Goal: Task Accomplishment & Management: Use online tool/utility

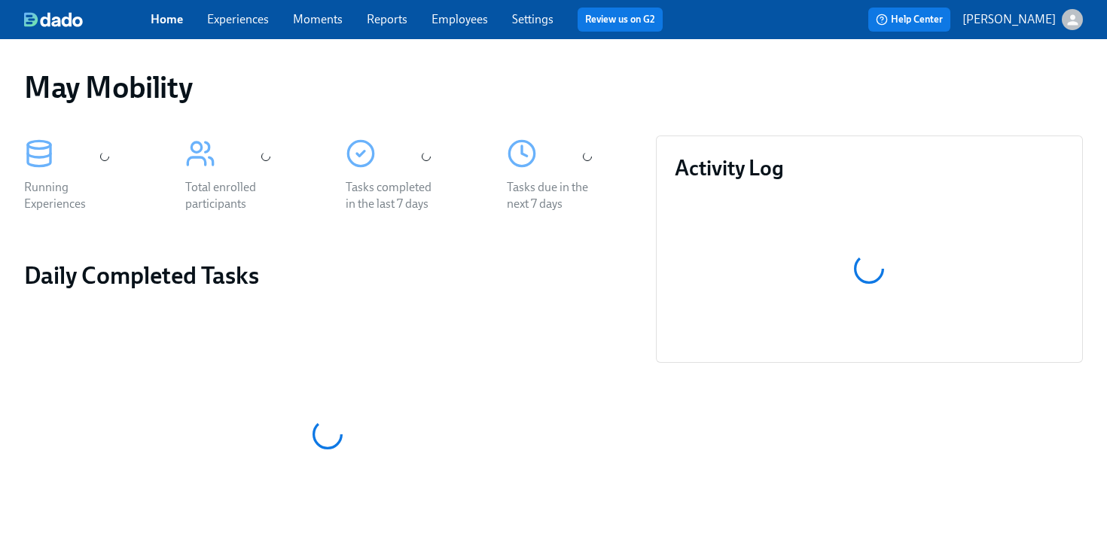
click at [458, 23] on link "Employees" at bounding box center [460, 19] width 56 height 14
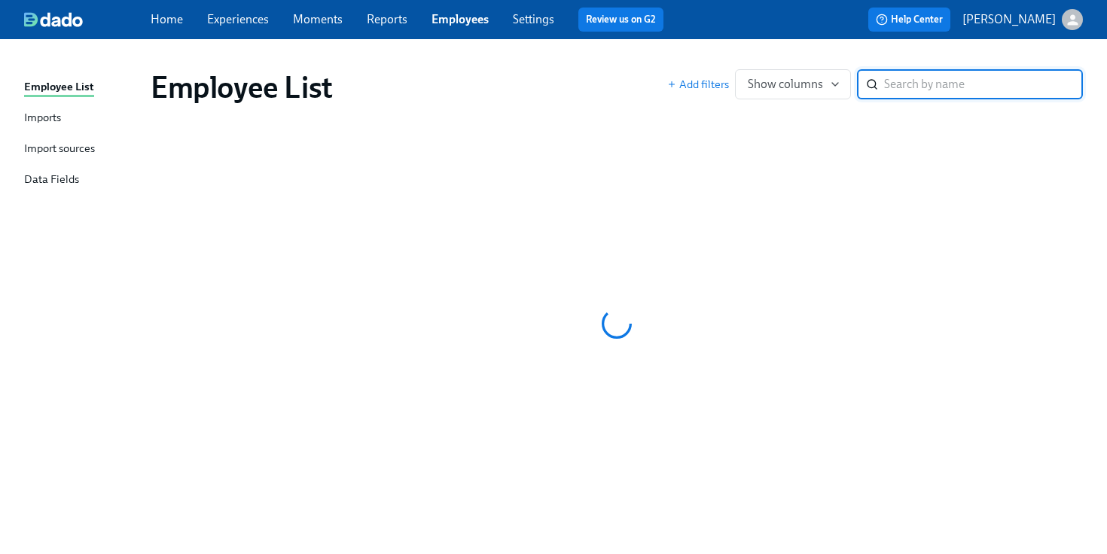
click at [51, 107] on div "Employee List Imports Import sources Data Fields" at bounding box center [87, 140] width 127 height 124
click at [50, 119] on div "Imports" at bounding box center [42, 118] width 37 height 19
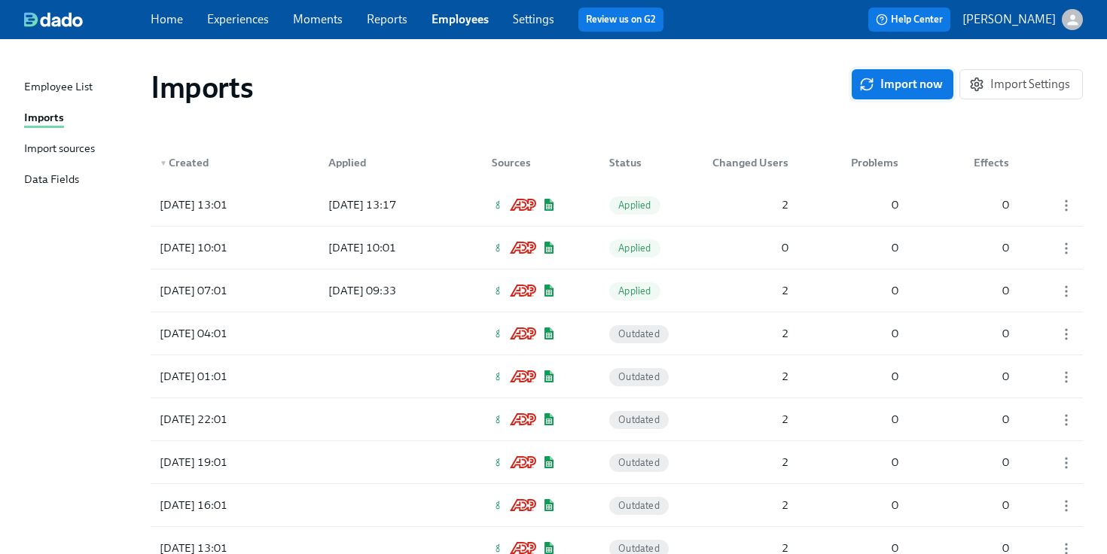
click at [885, 86] on span "Import now" at bounding box center [903, 84] width 81 height 15
click at [592, 218] on div "[DATE] 13:58 In progress 0 0 0" at bounding box center [617, 205] width 933 height 42
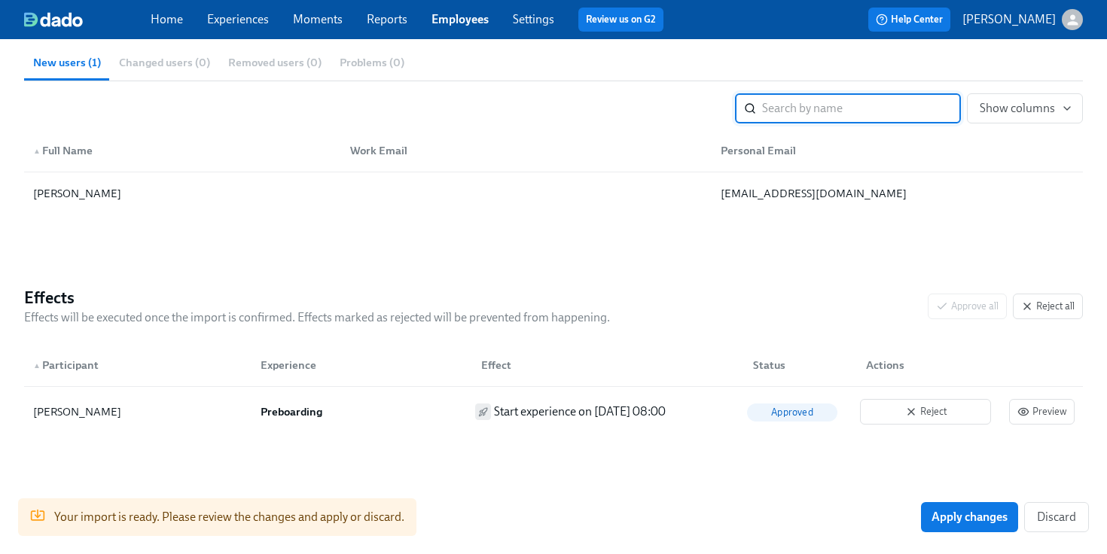
scroll to position [216, 0]
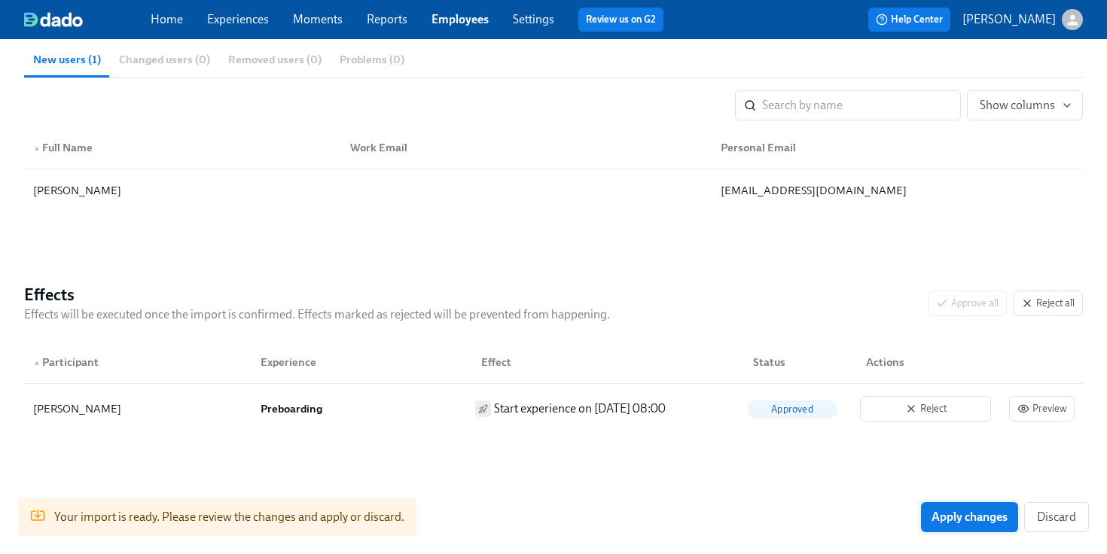
click at [959, 513] on span "Apply changes" at bounding box center [970, 517] width 76 height 15
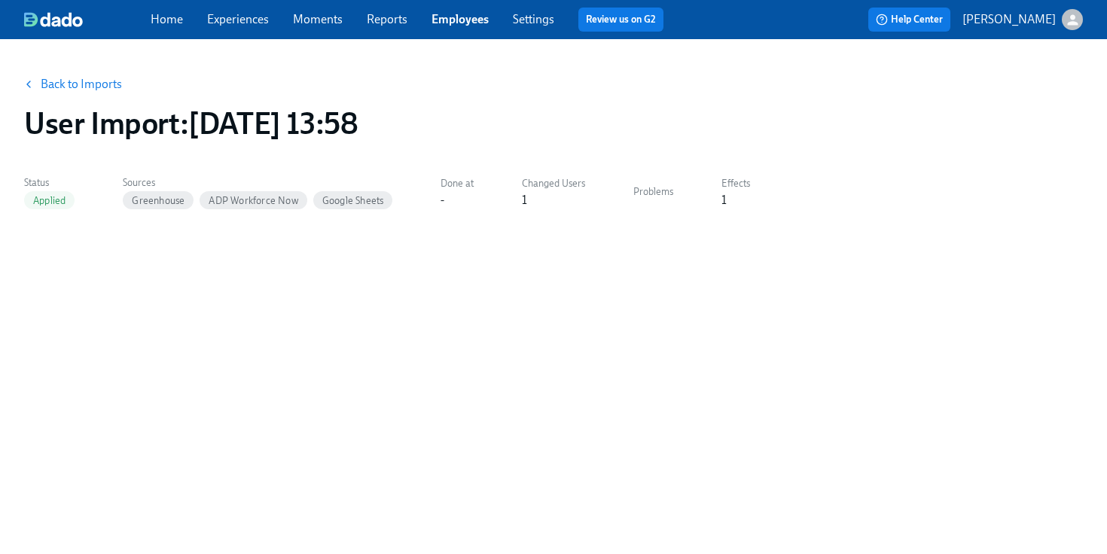
scroll to position [0, 0]
